Goal: Task Accomplishment & Management: Use online tool/utility

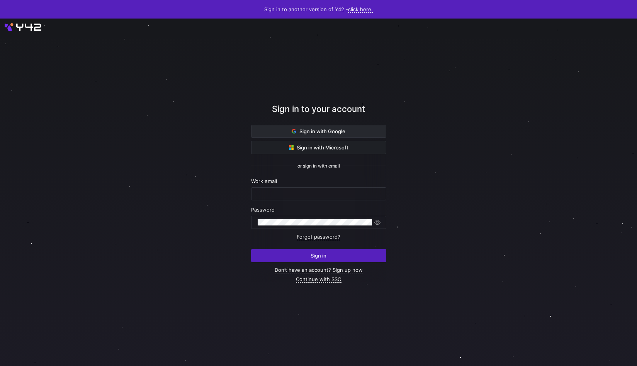
click at [343, 136] on span at bounding box center [318, 131] width 134 height 12
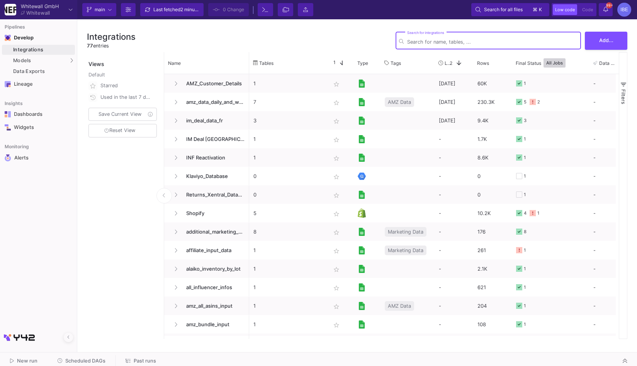
click at [77, 363] on span "Scheduled DAGs" at bounding box center [85, 361] width 40 height 6
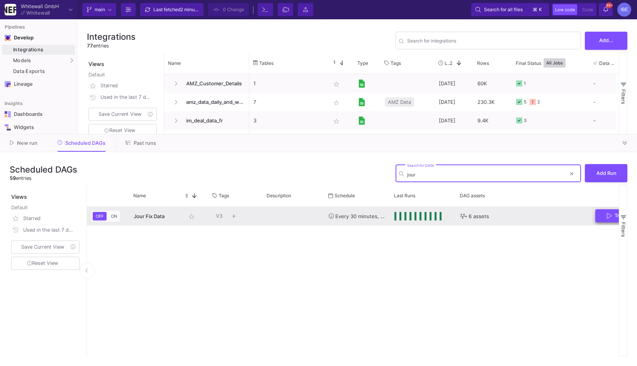
type input "jour"
click at [612, 213] on span "Trigger Run" at bounding box center [624, 216] width 35 height 6
click at [403, 215] on div "Press SPACE to select this row." at bounding box center [417, 216] width 47 height 8
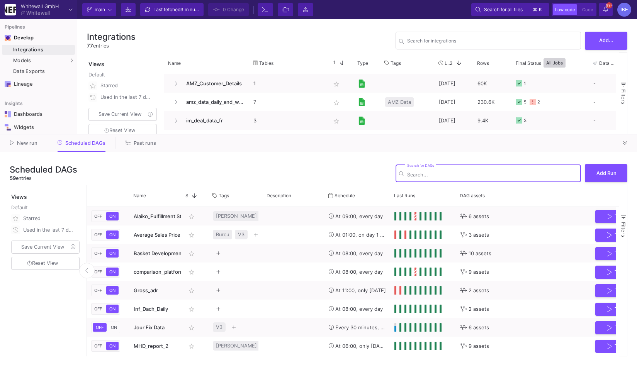
click at [432, 172] on input "Search for DAGs" at bounding box center [492, 175] width 170 height 6
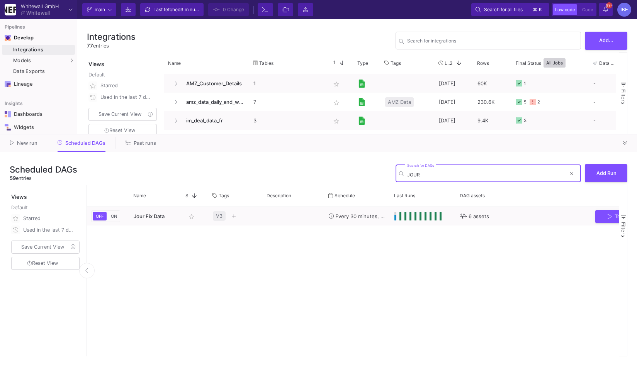
type input "JOUR"
click at [92, 72] on div "SQL-Models" at bounding box center [98, 74] width 29 height 6
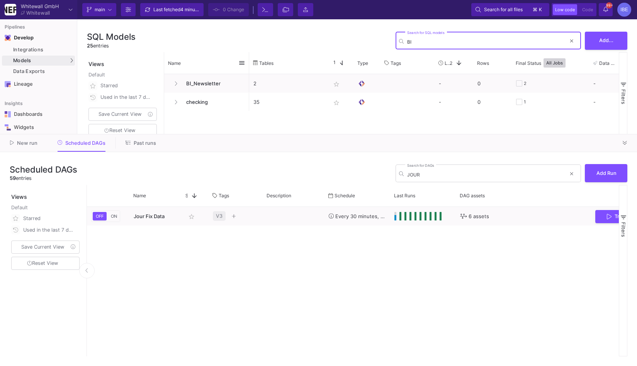
type input "BI"
click at [203, 74] on div "Name Tables Star 1 Type" at bounding box center [391, 63] width 454 height 22
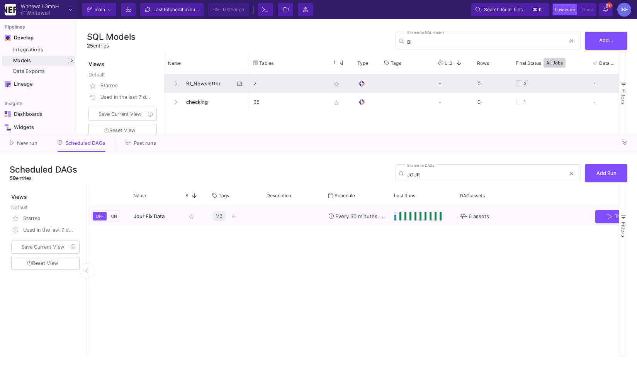
click at [208, 90] on span "BI_Newsletter" at bounding box center [207, 84] width 53 height 18
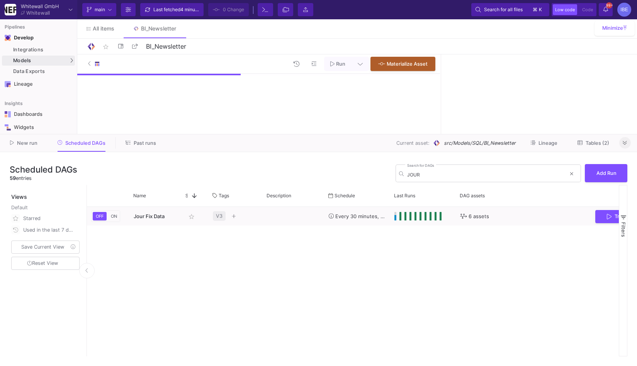
click at [622, 141] on button at bounding box center [625, 143] width 12 height 12
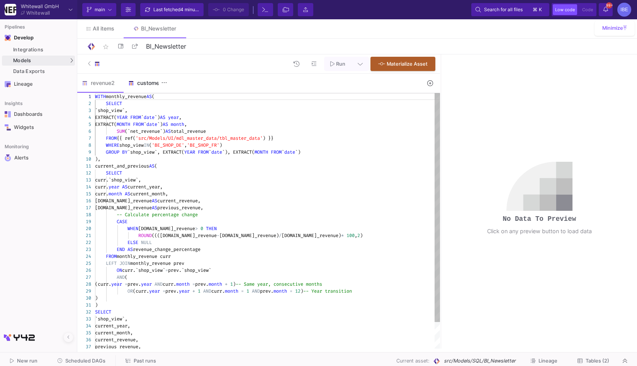
click at [152, 85] on div "customer2" at bounding box center [146, 83] width 37 height 6
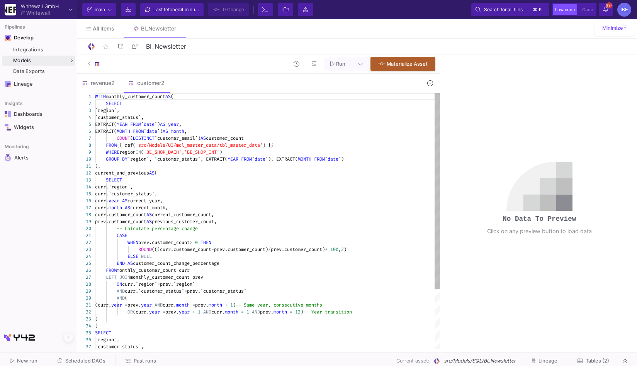
click at [231, 164] on div ")," at bounding box center [267, 166] width 345 height 7
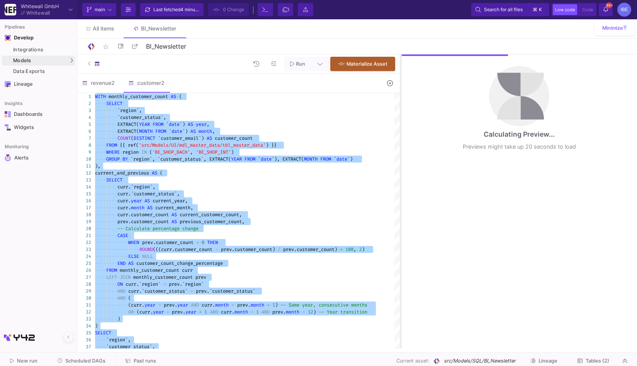
drag, startPoint x: 440, startPoint y: 120, endPoint x: 400, endPoint y: 111, distance: 40.7
click at [400, 113] on div at bounding box center [401, 201] width 2 height 294
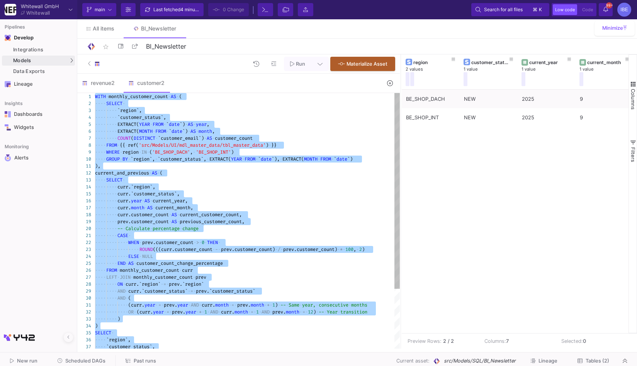
click at [261, 246] on span "prev.customer_count)" at bounding box center [248, 249] width 54 height 6
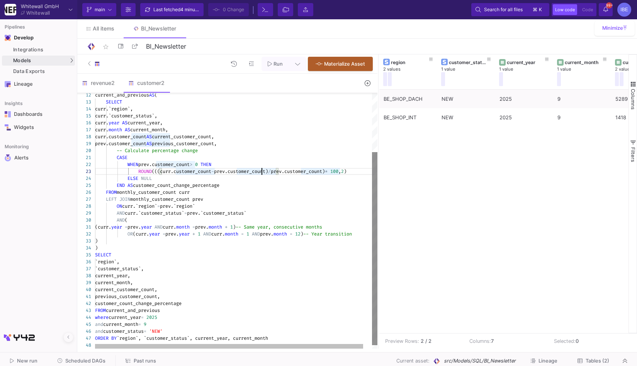
drag, startPoint x: 399, startPoint y: 210, endPoint x: 372, endPoint y: 206, distance: 27.6
click at [377, 206] on div at bounding box center [378, 201] width 2 height 294
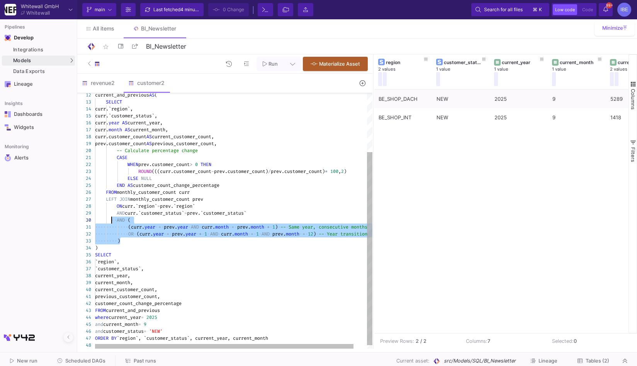
drag, startPoint x: 134, startPoint y: 240, endPoint x: 113, endPoint y: 224, distance: 26.4
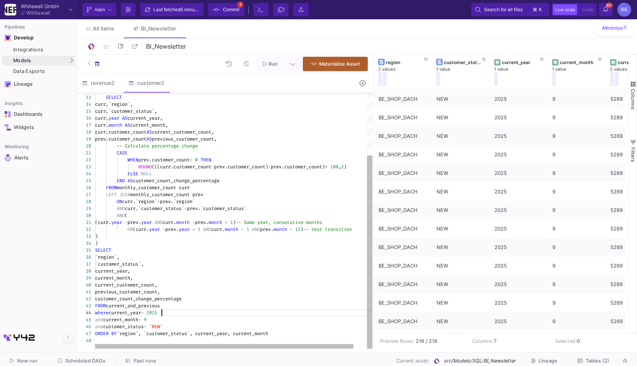
click at [161, 317] on div "and current_month = 9" at bounding box center [240, 319] width 291 height 7
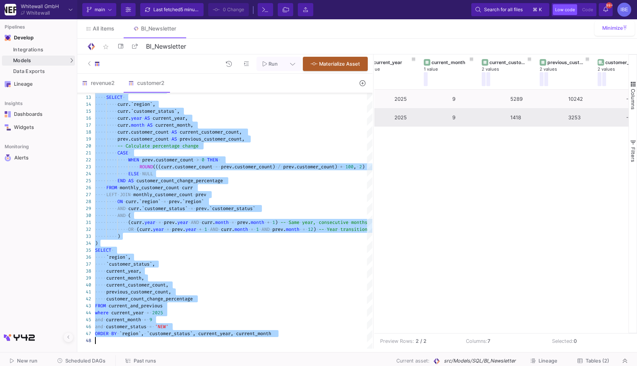
scroll to position [0, 128]
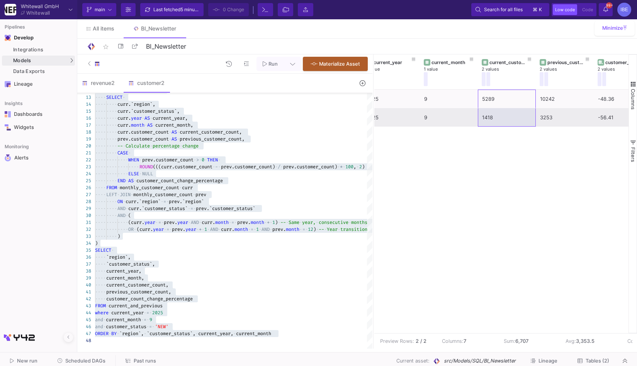
drag, startPoint x: 490, startPoint y: 102, endPoint x: 490, endPoint y: 116, distance: 14.7
click at [490, 116] on div "BE_SHOP_DACH NEW 2025 9 5289 10242 -48.36 BE_SHOP_INT NEW 2025 9 1418 3253 -56.…" at bounding box center [448, 108] width 405 height 37
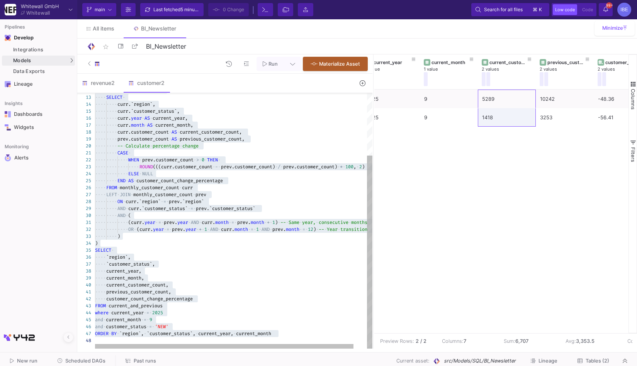
click at [178, 299] on span "customer_count_change_percentage" at bounding box center [149, 299] width 86 height 6
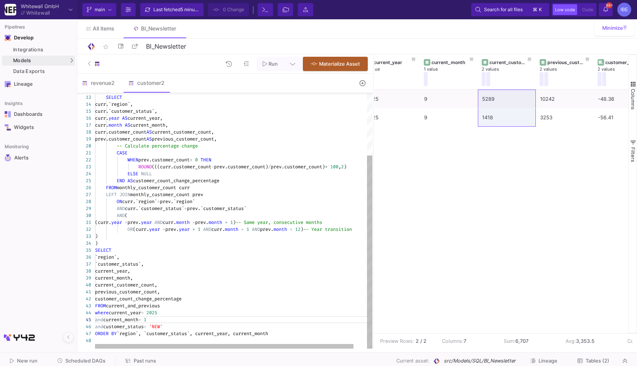
scroll to position [27, 61]
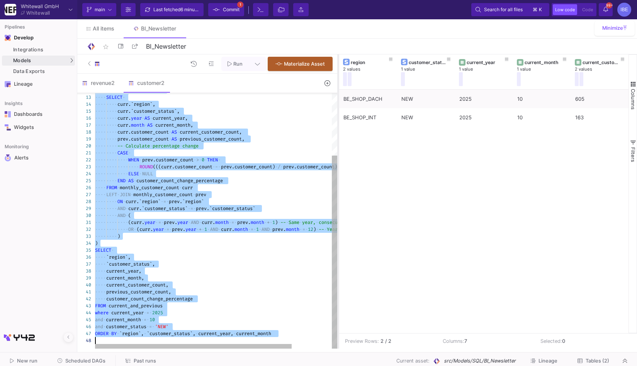
drag, startPoint x: 373, startPoint y: 173, endPoint x: 337, endPoint y: 173, distance: 35.9
click at [337, 173] on div at bounding box center [338, 201] width 2 height 294
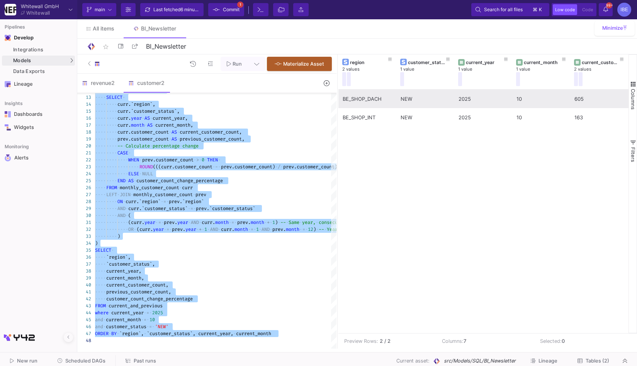
type textarea "WITH monthly_customer_count AS ( SELECT `region`, `customer_status`, EXTRACT(YE…"
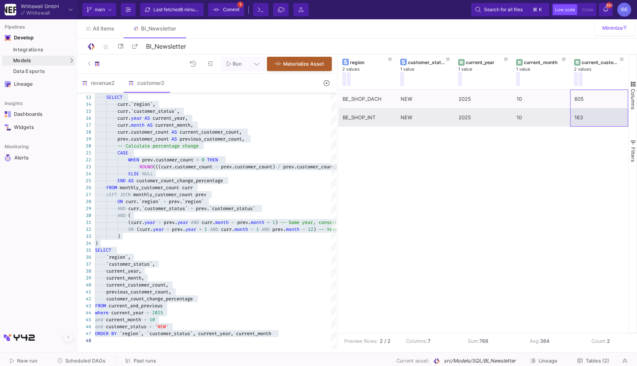
drag, startPoint x: 576, startPoint y: 103, endPoint x: 575, endPoint y: 117, distance: 14.7
click at [575, 117] on div "BE_SHOP_DACH NEW 2025 10 605 5289 -88.56 BE_SHOP_INT NEW 2025 10 163 1418 -88.5" at bounding box center [540, 108] width 405 height 37
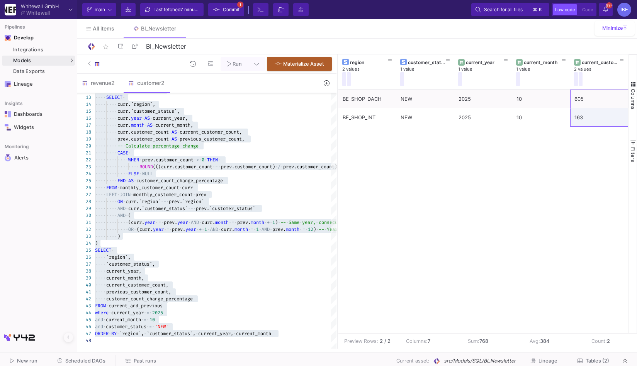
click at [230, 14] on span "Commit" at bounding box center [231, 10] width 17 height 12
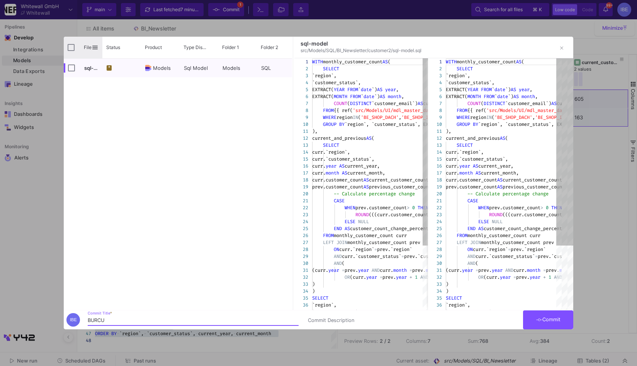
type input "BURCU"
click at [73, 50] on input "Press Space to toggle all rows selection (unchecked)" at bounding box center [71, 47] width 7 height 7
checkbox input "true"
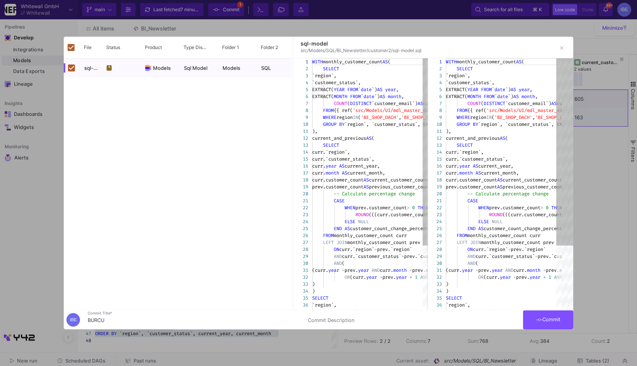
click at [552, 330] on div at bounding box center [318, 183] width 637 height 366
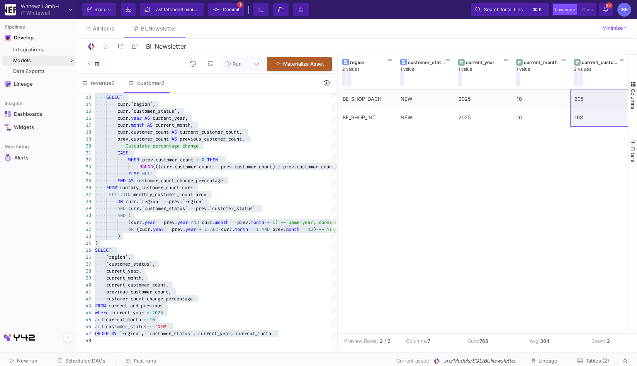
click at [238, 8] on span "Commit" at bounding box center [231, 10] width 17 height 12
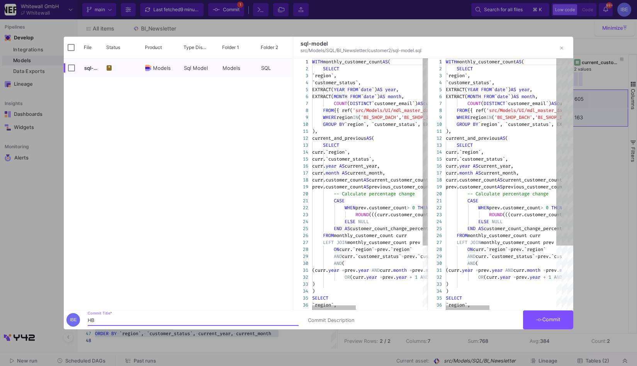
type input "H"
type input "BURCU"
click at [67, 54] on div "File" at bounding box center [83, 48] width 39 height 22
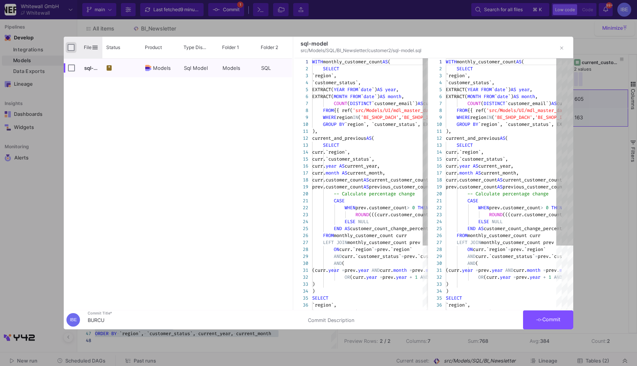
click at [70, 49] on input "Press Space to toggle all rows selection (unchecked)" at bounding box center [71, 47] width 7 height 7
checkbox input "true"
click at [532, 325] on button "Commit" at bounding box center [548, 319] width 50 height 19
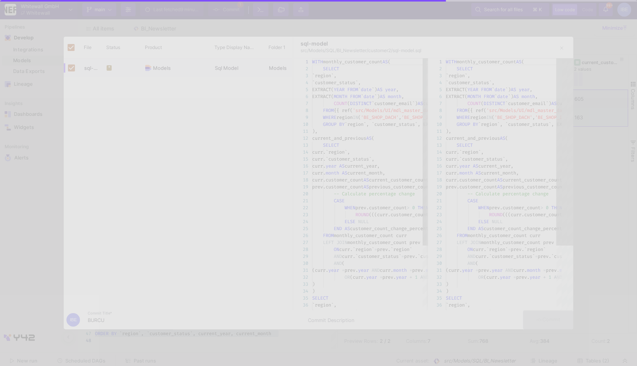
checkbox input "false"
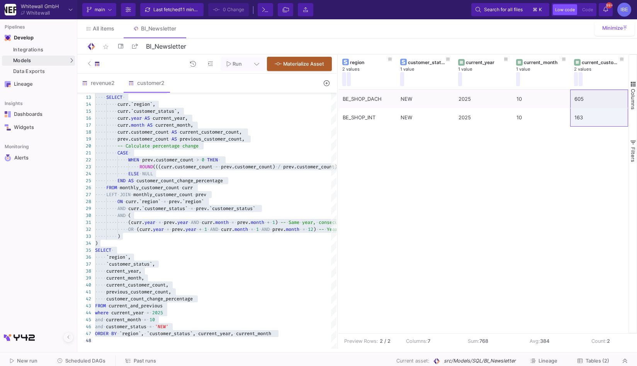
click at [90, 359] on span "Scheduled DAGs" at bounding box center [85, 361] width 40 height 6
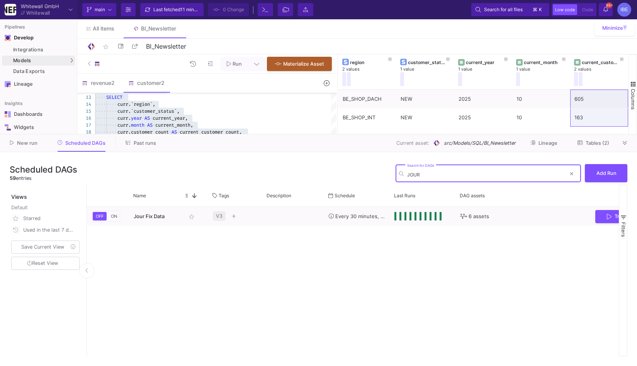
type input "JOUR"
